Goal: Task Accomplishment & Management: Manage account settings

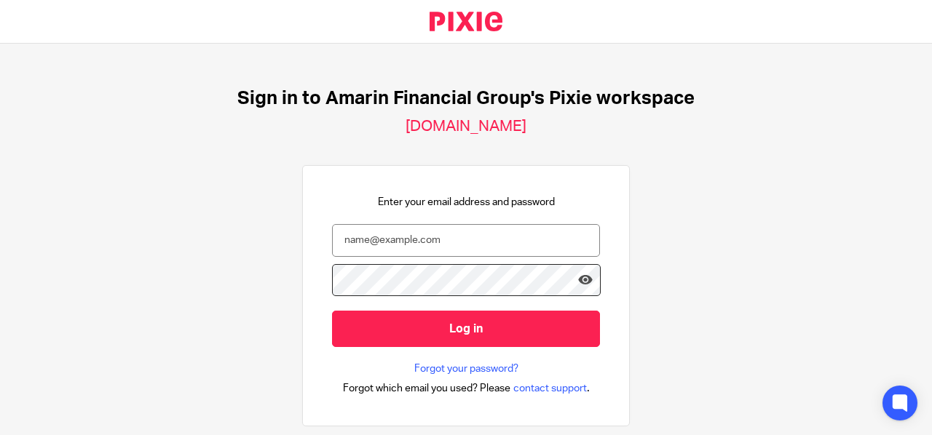
click at [357, 245] on input "email" at bounding box center [466, 240] width 268 height 33
type input "[EMAIL_ADDRESS][DOMAIN_NAME]"
click at [578, 279] on icon at bounding box center [585, 280] width 15 height 15
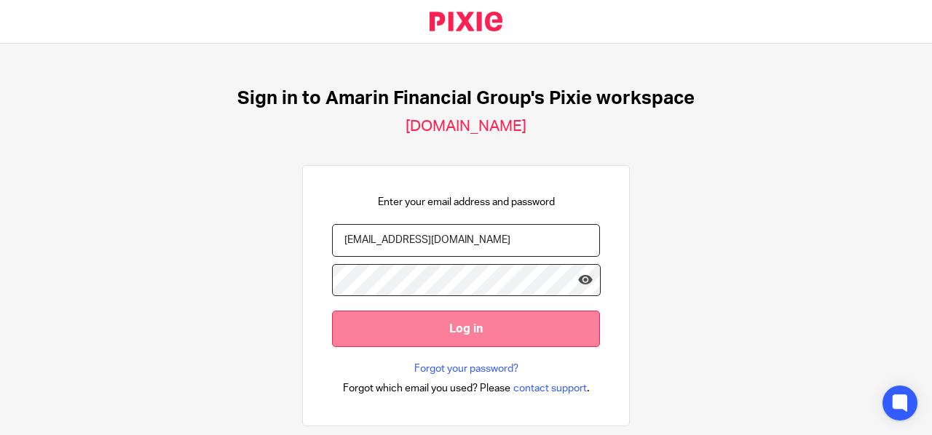
click at [467, 327] on input "Log in" at bounding box center [466, 329] width 268 height 36
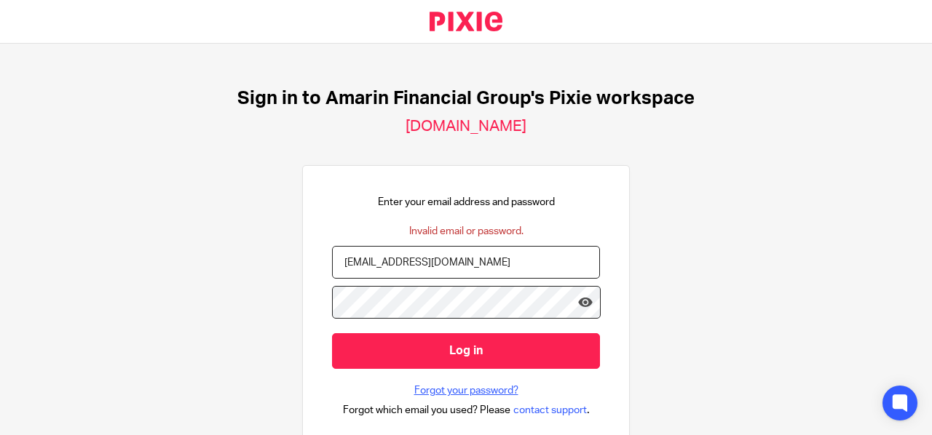
click at [440, 391] on link "Forgot your password?" at bounding box center [466, 391] width 104 height 15
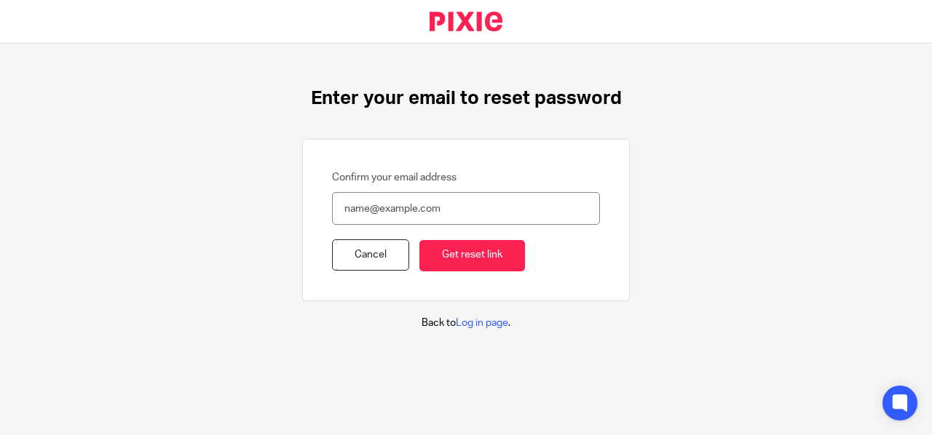
click at [353, 206] on input "Confirm your email address" at bounding box center [466, 208] width 268 height 33
type input "[EMAIL_ADDRESS][DOMAIN_NAME]"
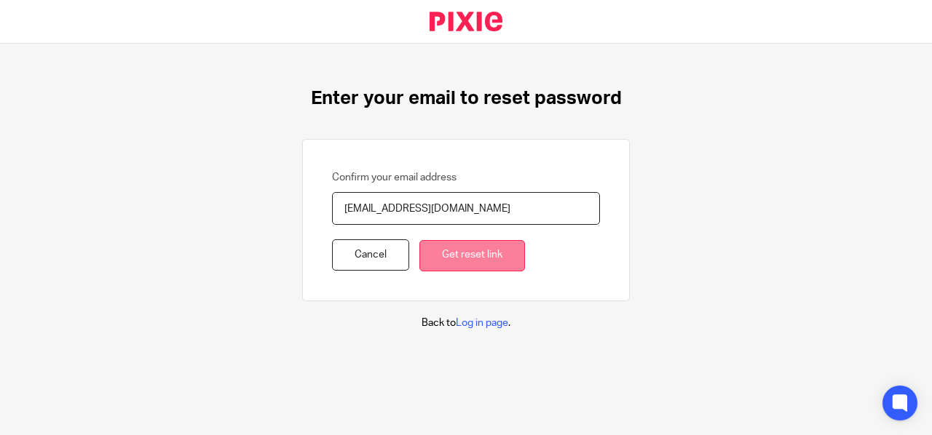
click at [450, 261] on input "Get reset link" at bounding box center [472, 255] width 106 height 31
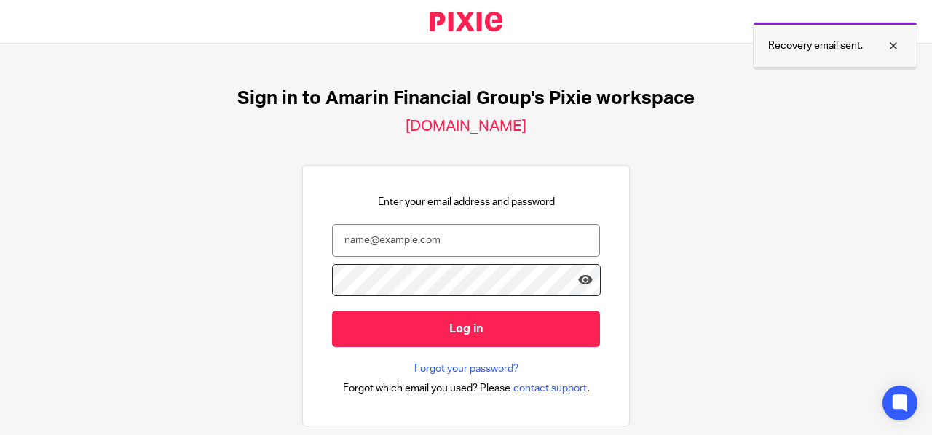
click at [786, 49] on p "Recovery email sent." at bounding box center [815, 46] width 95 height 15
